Goal: Navigation & Orientation: Understand site structure

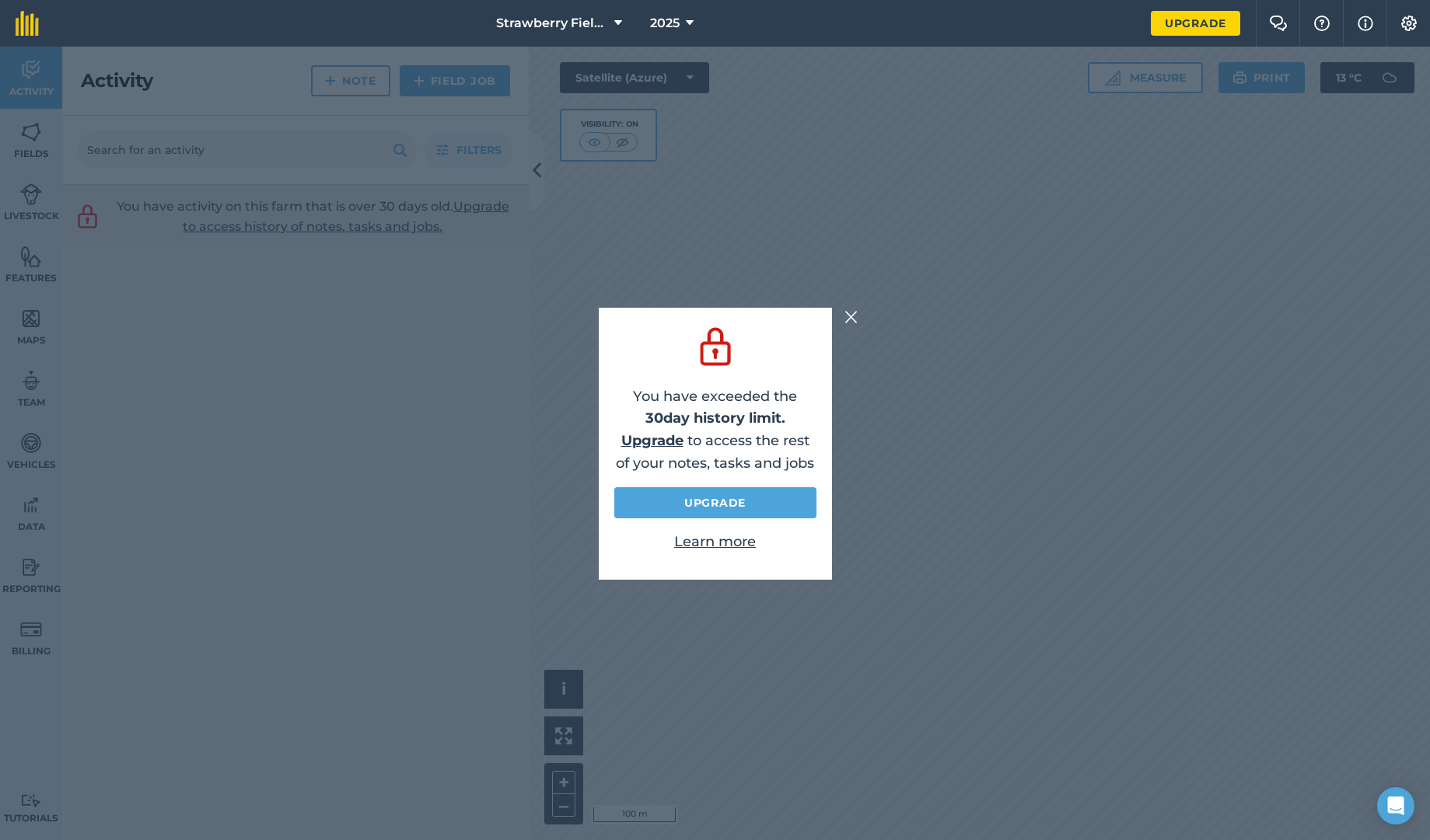
click at [857, 320] on img at bounding box center [851, 317] width 14 height 19
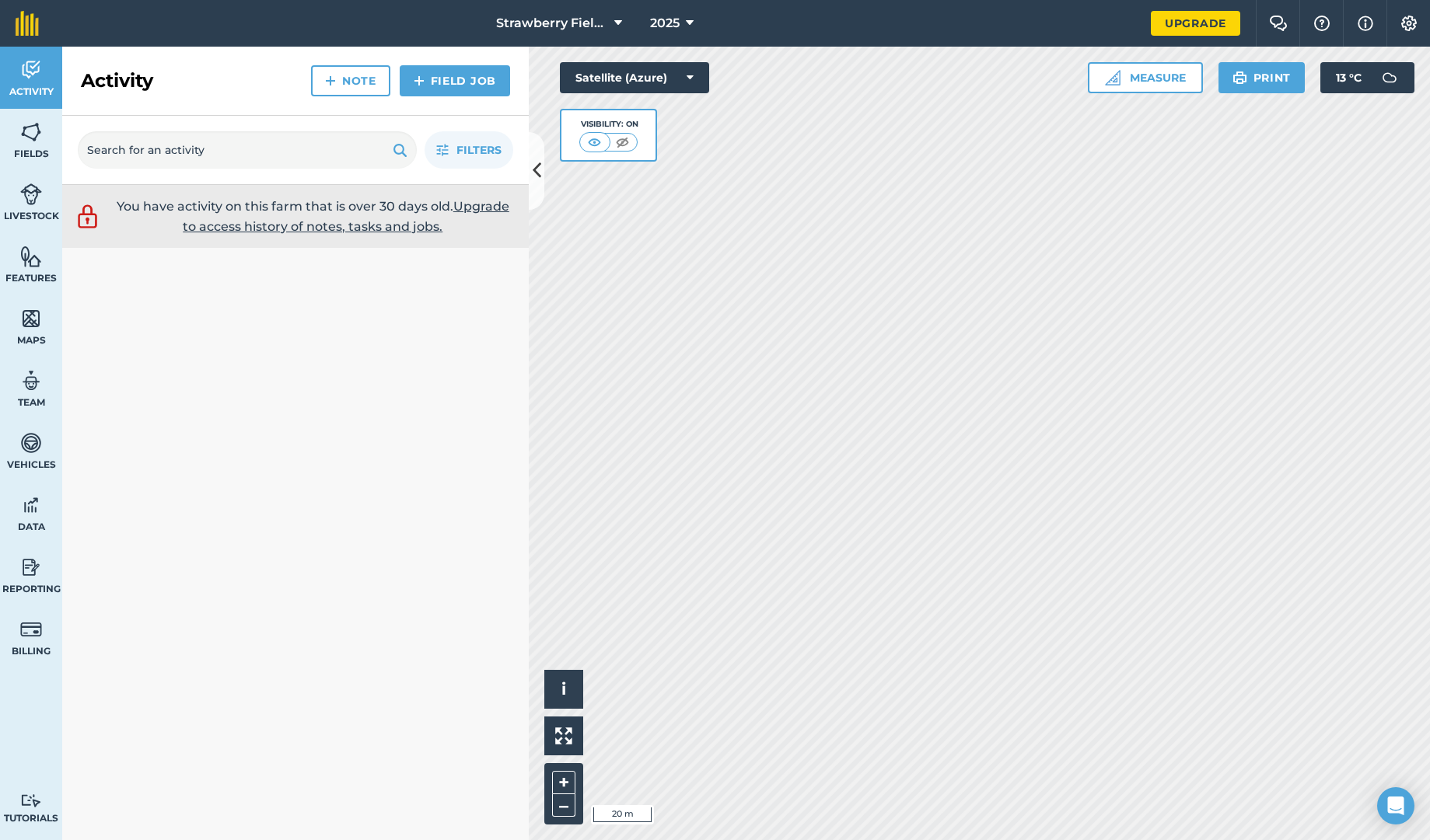
click at [25, 320] on img at bounding box center [31, 318] width 21 height 23
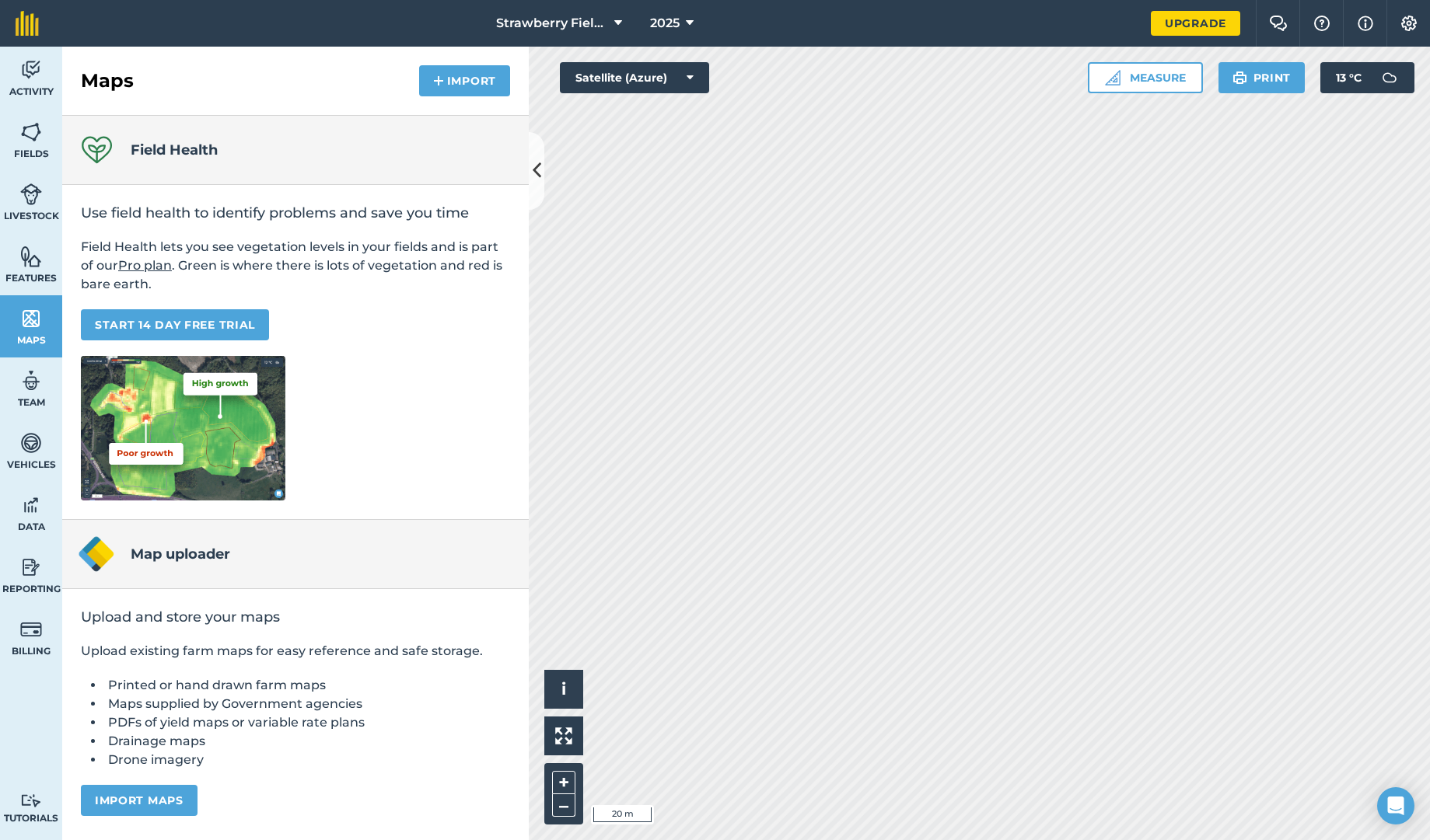
click at [28, 252] on img at bounding box center [31, 256] width 21 height 23
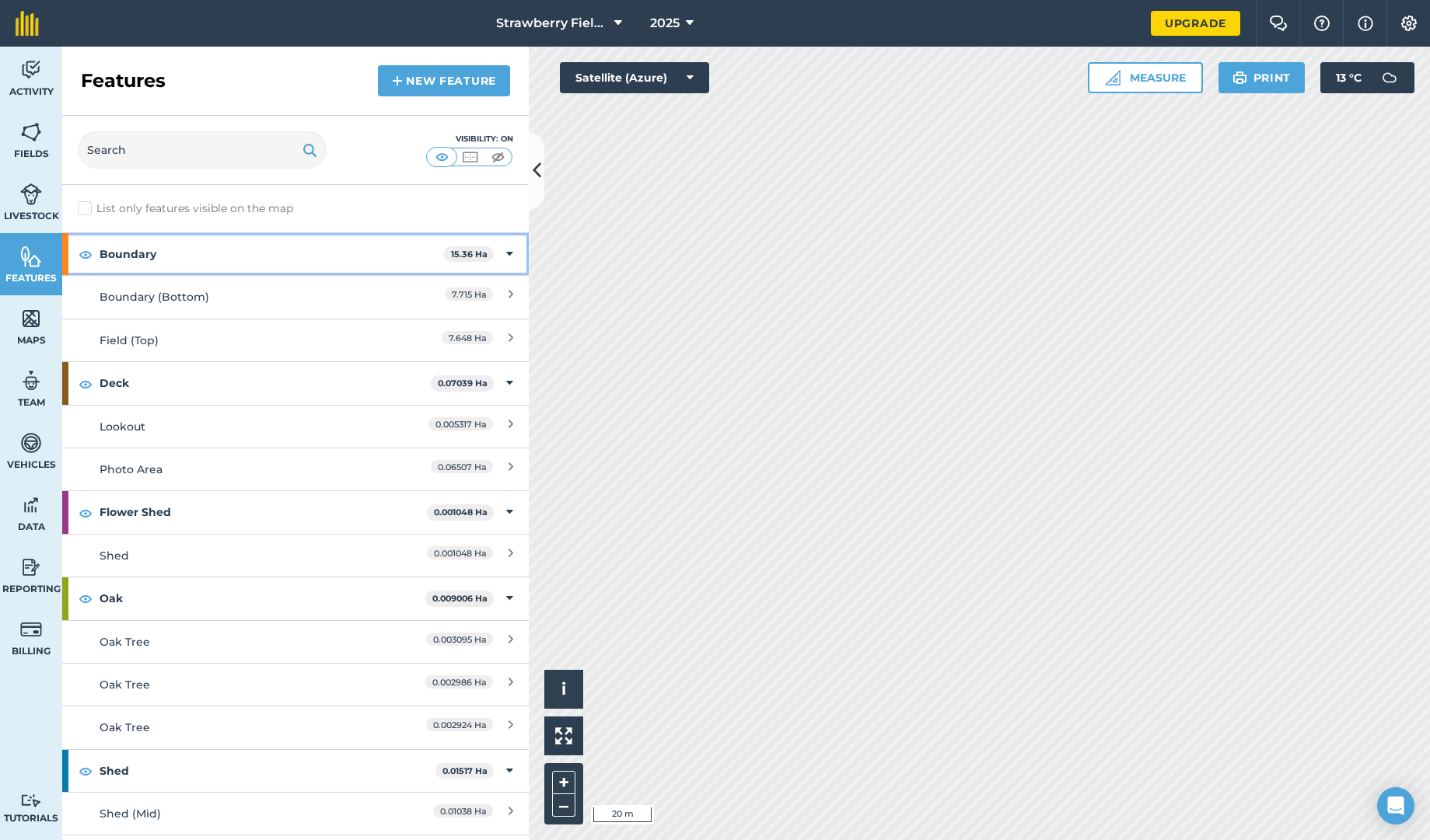
click at [86, 255] on img at bounding box center [85, 254] width 14 height 19
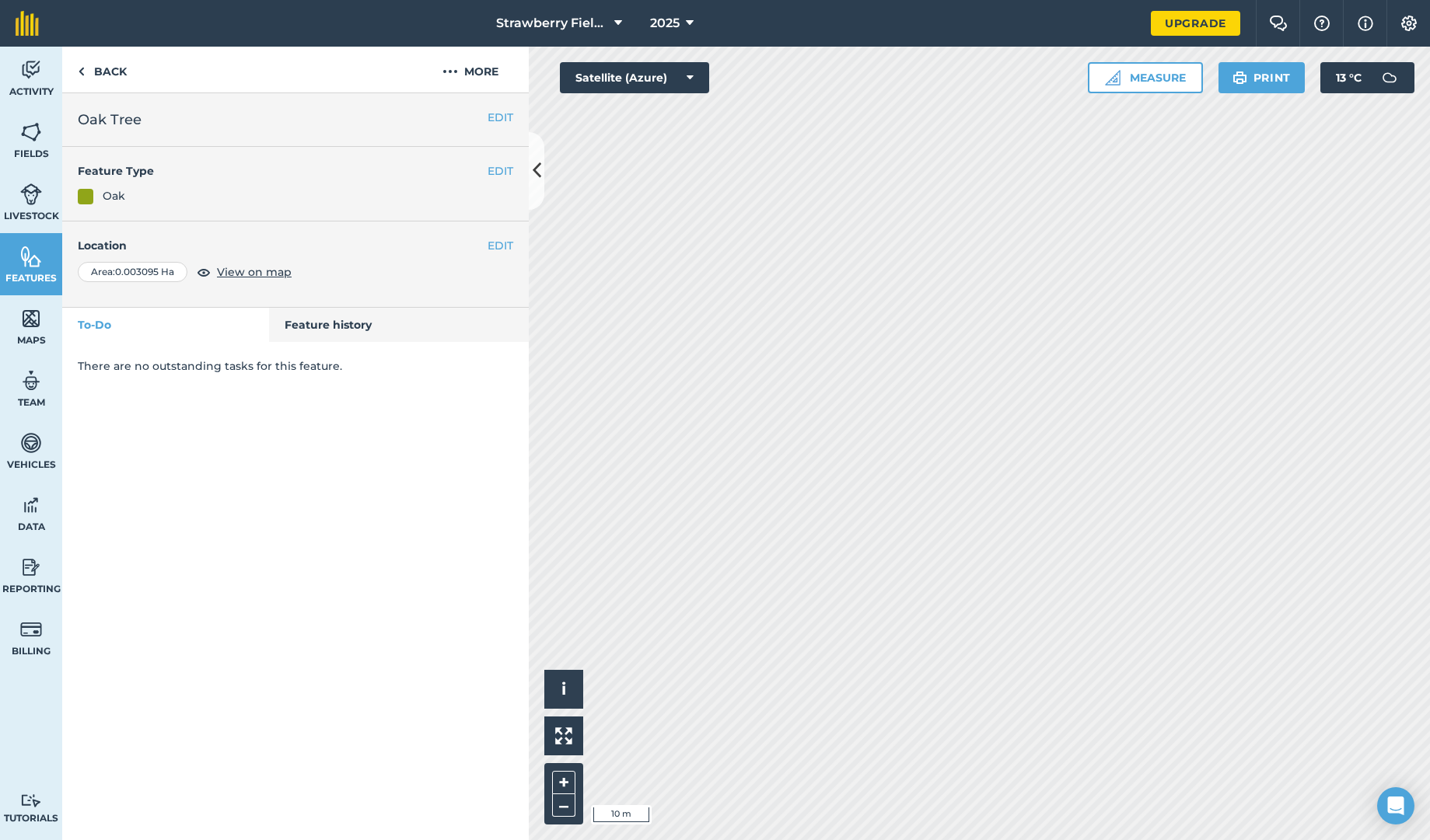
click at [534, 170] on icon at bounding box center [537, 171] width 9 height 27
